Goal: Task Accomplishment & Management: Complete application form

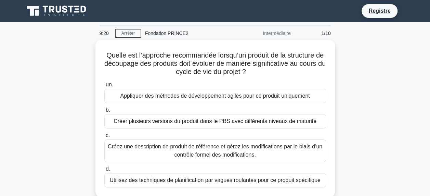
scroll to position [34, 0]
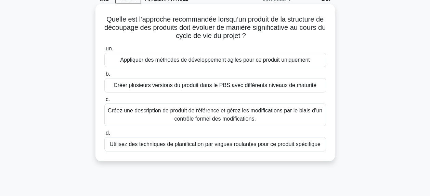
click at [174, 116] on div "Créez une description de produit de référence et gérez les modifications par le…" at bounding box center [214, 114] width 221 height 23
click at [104, 102] on input "c. Créez une description de produit de référence et gérez les modifications par…" at bounding box center [104, 99] width 0 height 4
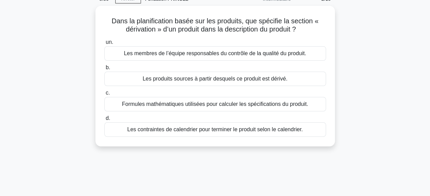
scroll to position [0, 0]
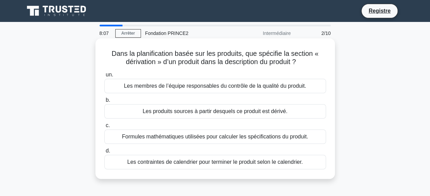
click at [241, 109] on div "Les produits sources à partir desquels ce produit est dérivé." at bounding box center [214, 111] width 221 height 14
click at [104, 102] on input "b. Les produits sources à partir desquels ce produit est dérivé." at bounding box center [104, 100] width 0 height 4
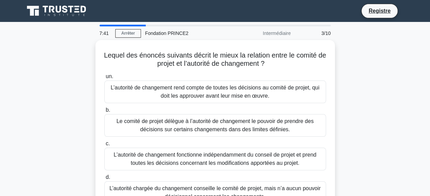
scroll to position [34, 0]
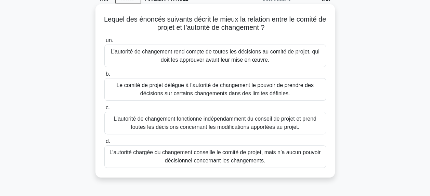
click at [222, 56] on div "L’autorité de changement rend compte de toutes les décisions au comité de proje…" at bounding box center [214, 55] width 221 height 23
click at [104, 43] on input "un. L’autorité de changement rend compte de toutes les décisions au comité de p…" at bounding box center [104, 40] width 0 height 4
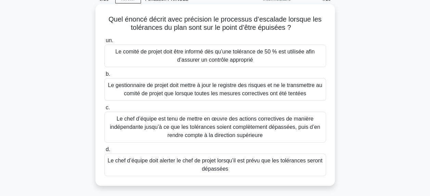
click at [218, 165] on div "Le chef d’équipe doit alerter le chef de projet lorsqu’il est prévu que les tol…" at bounding box center [214, 164] width 221 height 23
click at [104, 151] on input "d. Le chef d’équipe doit alerter le chef de projet lorsqu’il est prévu que les …" at bounding box center [104, 149] width 0 height 4
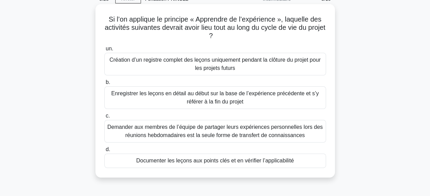
click at [204, 131] on div "Demander aux membres de l’équipe de partager leurs expériences personnelles lor…" at bounding box center [214, 131] width 221 height 23
click at [104, 118] on input "c. Demander aux membres de l’équipe de partager leurs expériences personnelles …" at bounding box center [104, 115] width 0 height 4
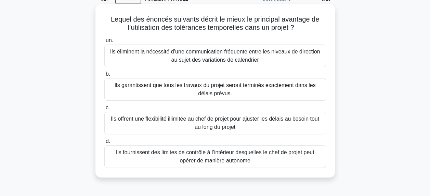
click at [208, 54] on div "Ils éliminent la nécessité d’une communication fréquente entre les niveaux de d…" at bounding box center [214, 55] width 221 height 23
click at [104, 43] on input "un. Ils éliminent la nécessité d’une communication fréquente entre les niveaux …" at bounding box center [104, 40] width 0 height 4
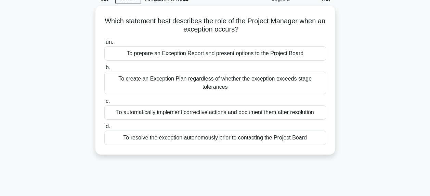
scroll to position [0, 0]
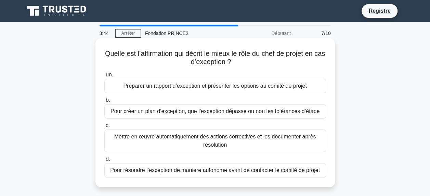
click at [199, 171] on div "Pour résoudre l’exception de manière autonome avant de contacter le comité de p…" at bounding box center [214, 170] width 221 height 14
click at [104, 161] on input "d. Pour résoudre l’exception de manière autonome avant de contacter le comité d…" at bounding box center [104, 159] width 0 height 4
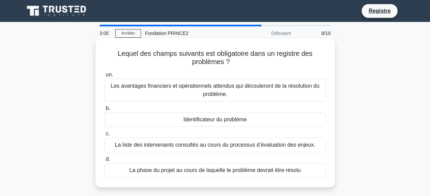
click at [215, 120] on div "Identificateur du problème" at bounding box center [214, 119] width 221 height 14
click at [104, 110] on input "b. Identificateur du problème" at bounding box center [104, 108] width 0 height 4
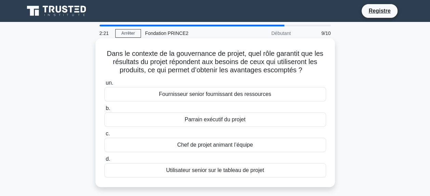
click at [208, 169] on div "Utilisateur senior sur le tableau de projet" at bounding box center [214, 170] width 221 height 14
click at [104, 161] on input "d. Utilisateur senior sur le tableau de projet" at bounding box center [104, 159] width 0 height 4
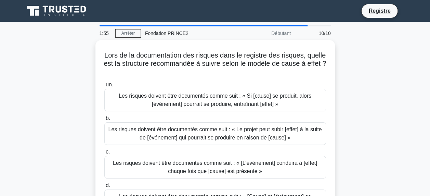
scroll to position [34, 0]
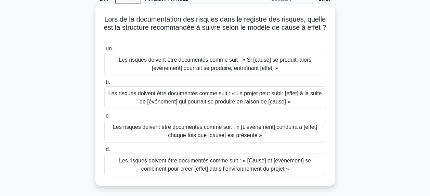
click at [210, 59] on div "Les risques doivent être documentés comme suit : « Si [cause] se produit, alors…" at bounding box center [214, 64] width 221 height 23
click at [104, 51] on input "un. Les risques doivent être documentés comme suit : « Si [cause] se produit, a…" at bounding box center [104, 48] width 0 height 4
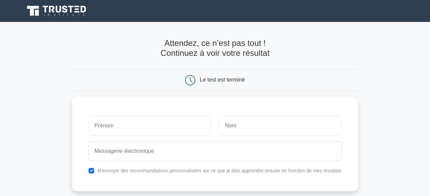
scroll to position [34, 0]
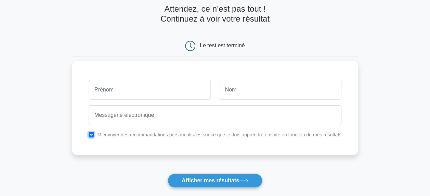
click at [90, 133] on input "checkbox" at bounding box center [91, 134] width 5 height 5
checkbox input "false"
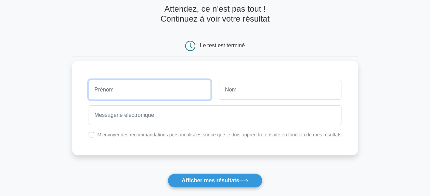
click at [122, 91] on input "text" at bounding box center [150, 90] width 122 height 20
type input "toto"
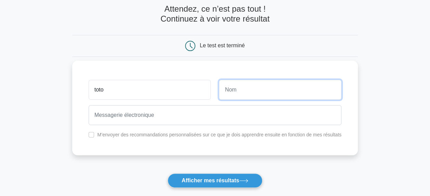
click at [267, 88] on input "text" at bounding box center [280, 90] width 122 height 20
type input "tata"
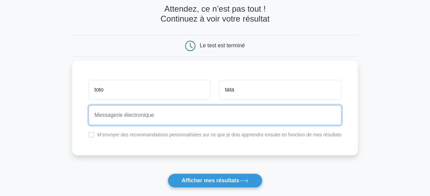
click at [131, 116] on input "email" at bounding box center [215, 115] width 253 height 20
type input "popol@yopmail.com"
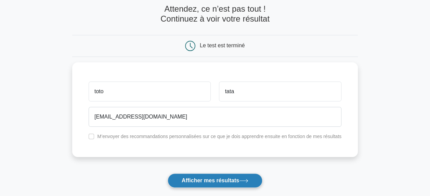
click at [201, 179] on font "Afficher mes résultats" at bounding box center [210, 180] width 57 height 6
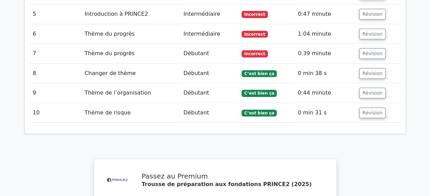
scroll to position [1169, 0]
